Goal: Entertainment & Leisure: Consume media (video, audio)

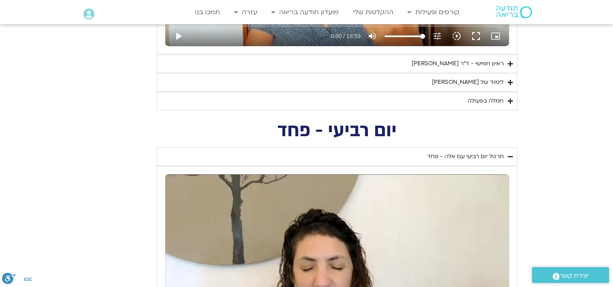
scroll to position [1216, 0]
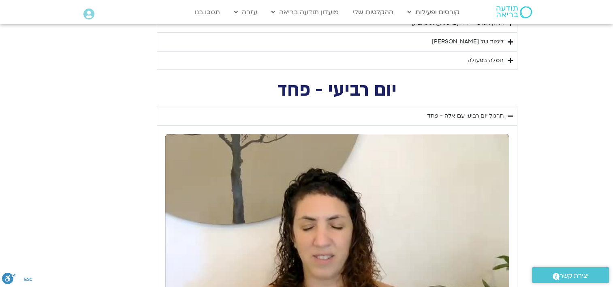
click at [466, 59] on summary "חמלה בפעולה" at bounding box center [337, 60] width 361 height 19
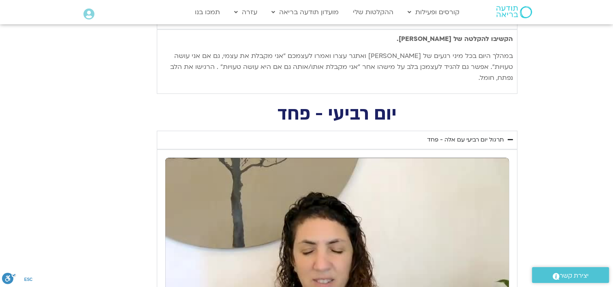
scroll to position [1135, 0]
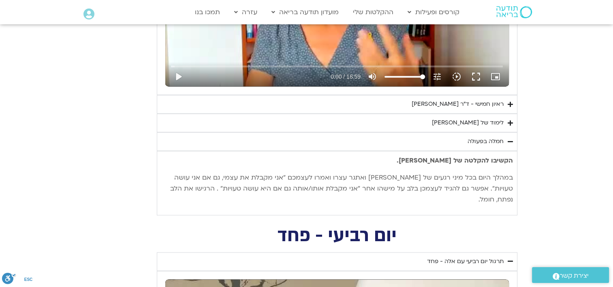
click at [412, 102] on div "ראיון חמישי - ד"ר [PERSON_NAME]" at bounding box center [458, 104] width 92 height 10
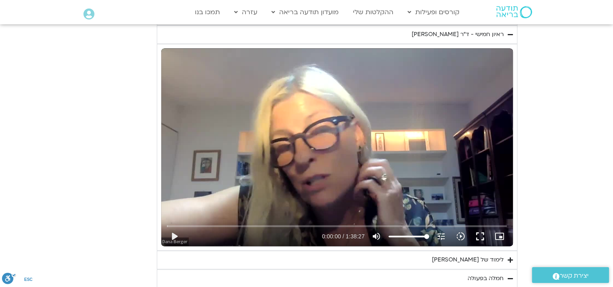
scroll to position [1256, 0]
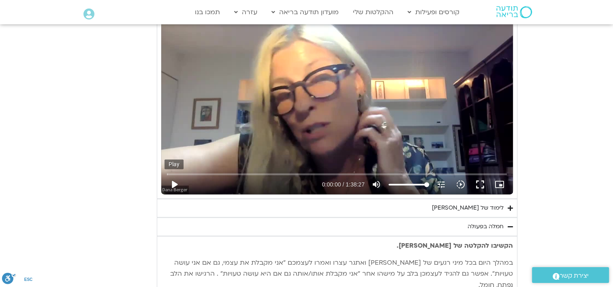
click at [172, 181] on button "play_arrow" at bounding box center [174, 184] width 19 height 19
click at [172, 184] on button "pause" at bounding box center [174, 184] width 19 height 19
click at [175, 182] on button "play_arrow" at bounding box center [174, 184] width 19 height 19
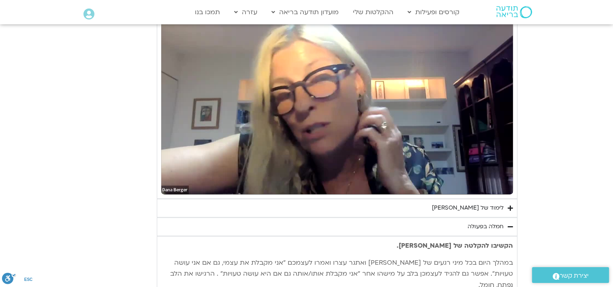
click at [496, 206] on div "לימוד של [PERSON_NAME]" at bounding box center [468, 208] width 72 height 10
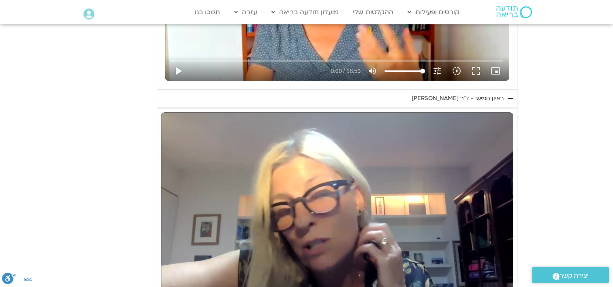
scroll to position [1216, 0]
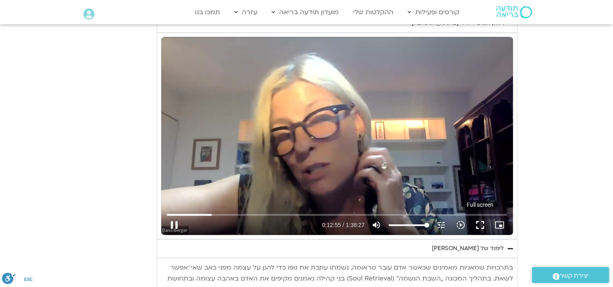
click at [481, 223] on button "fullscreen" at bounding box center [480, 224] width 19 height 19
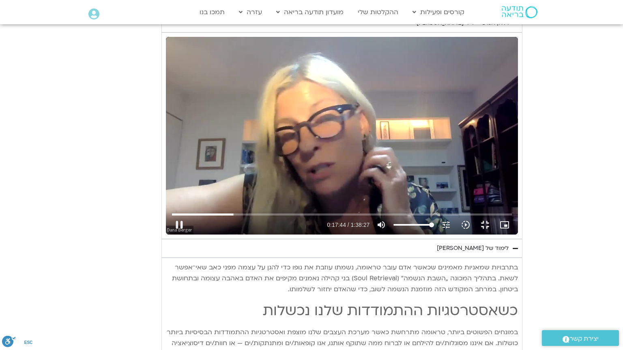
type input "1065.105674"
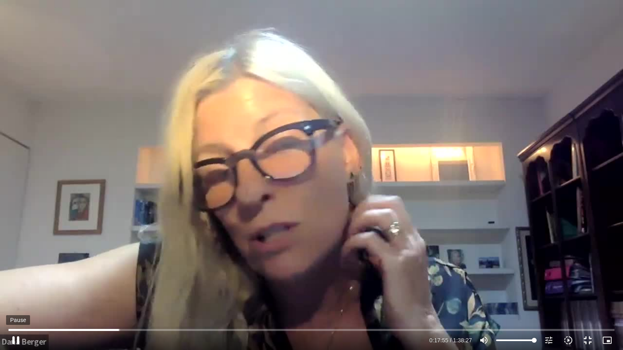
click at [16, 287] on button "pause" at bounding box center [15, 340] width 19 height 19
click at [17, 287] on button "play_arrow" at bounding box center [15, 340] width 19 height 19
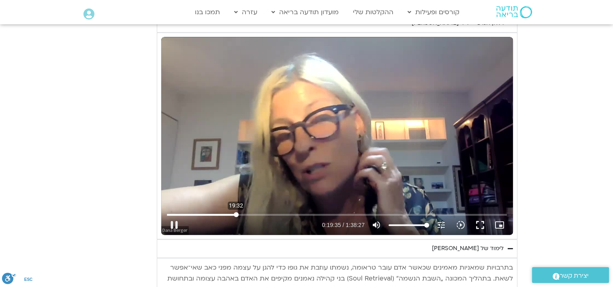
click at [236, 213] on input "Seek" at bounding box center [337, 214] width 340 height 5
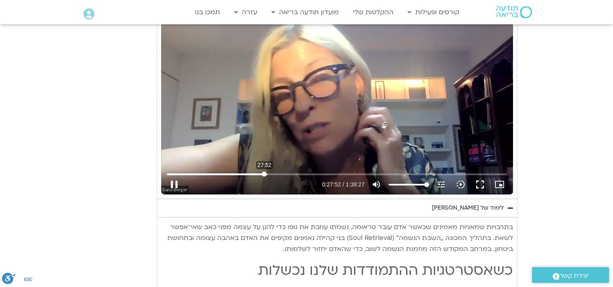
click at [264, 173] on input "Seek" at bounding box center [337, 173] width 340 height 5
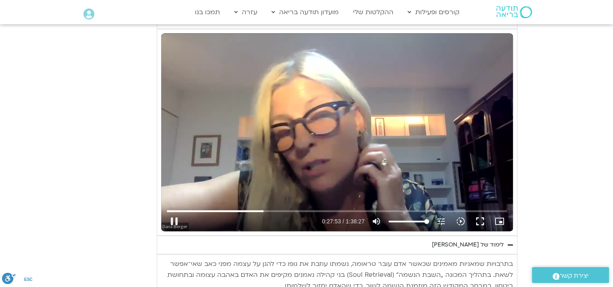
scroll to position [1175, 0]
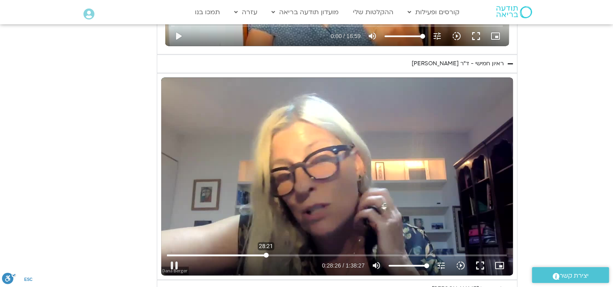
click at [266, 253] on input "Seek" at bounding box center [337, 255] width 340 height 5
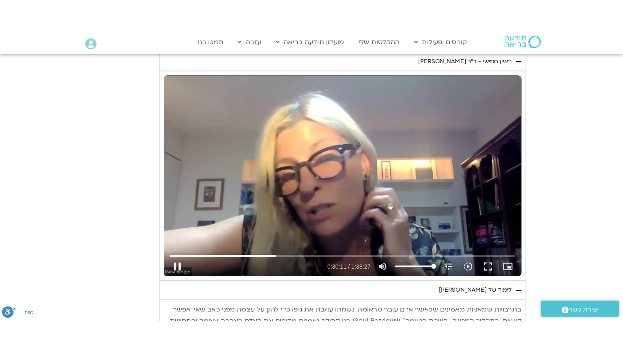
scroll to position [1256, 0]
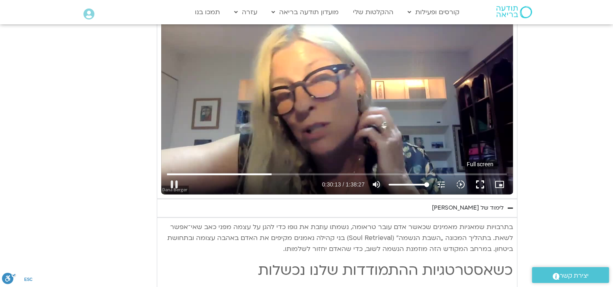
click at [480, 182] on button "fullscreen" at bounding box center [480, 184] width 19 height 19
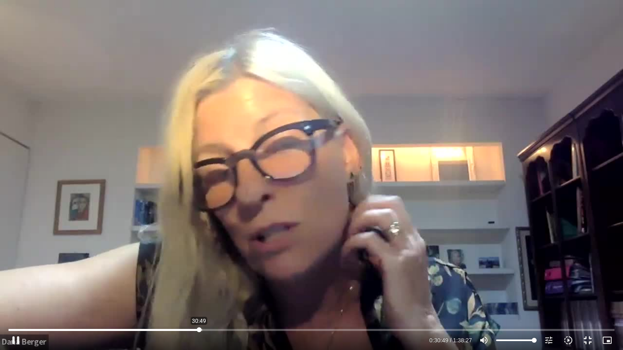
click at [199, 287] on input "Seek" at bounding box center [311, 329] width 605 height 5
click at [197, 287] on input "Seek" at bounding box center [311, 329] width 605 height 5
click at [198, 287] on input "Seek" at bounding box center [311, 329] width 605 height 5
click at [17, 287] on button "pause" at bounding box center [15, 340] width 19 height 19
click at [16, 287] on button "play_arrow" at bounding box center [15, 340] width 19 height 19
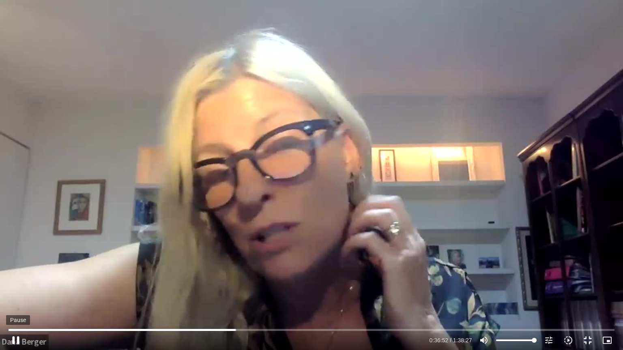
click at [16, 287] on button "pause" at bounding box center [15, 340] width 19 height 19
type input "2212.968573"
